Goal: Navigation & Orientation: Find specific page/section

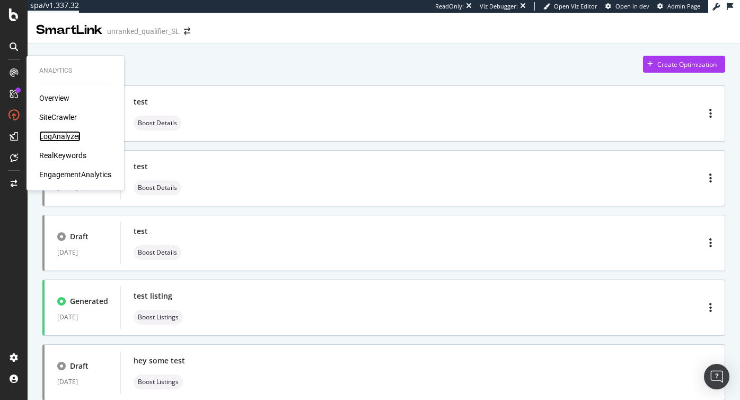
click at [54, 136] on div "LogAnalyzer" at bounding box center [59, 136] width 41 height 11
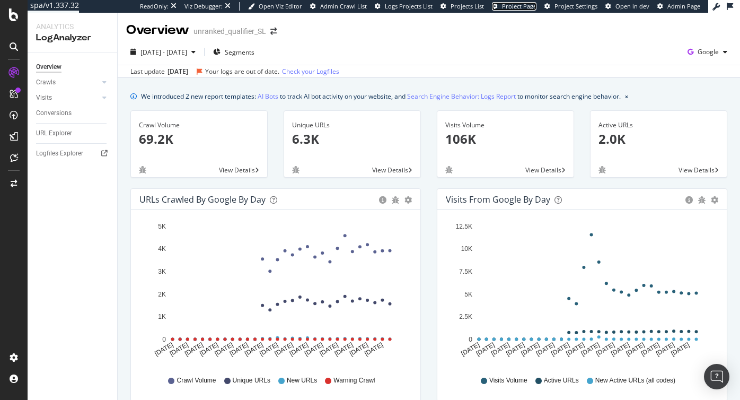
click at [529, 6] on span "Project Page" at bounding box center [519, 6] width 34 height 8
